Goal: Transaction & Acquisition: Purchase product/service

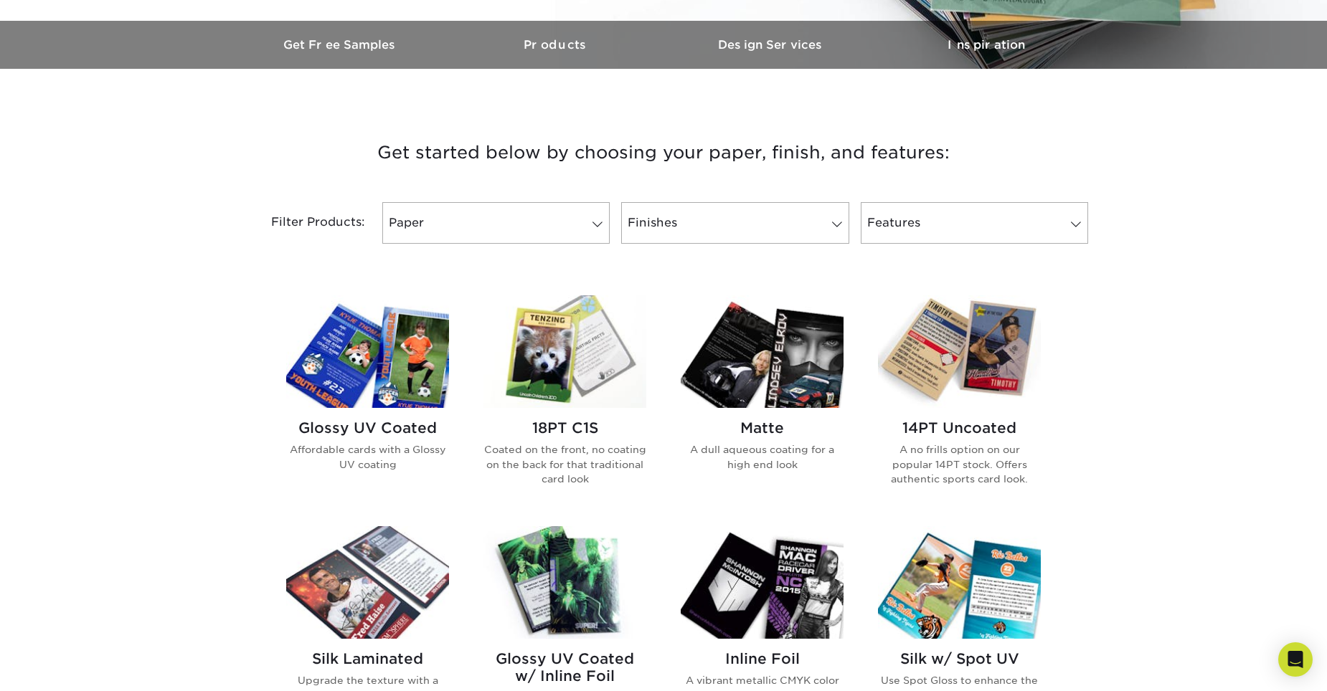
scroll to position [430, 0]
click at [384, 362] on img at bounding box center [367, 351] width 163 height 113
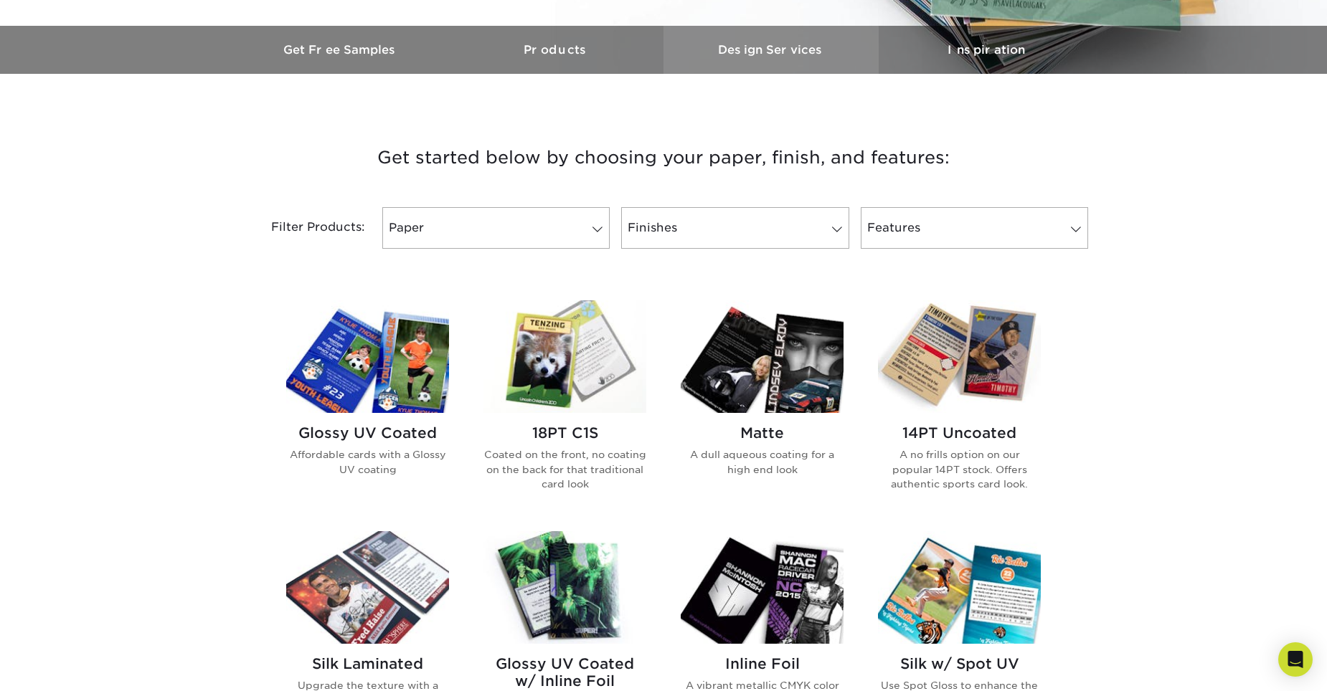
scroll to position [430, 0]
